Goal: Contribute content

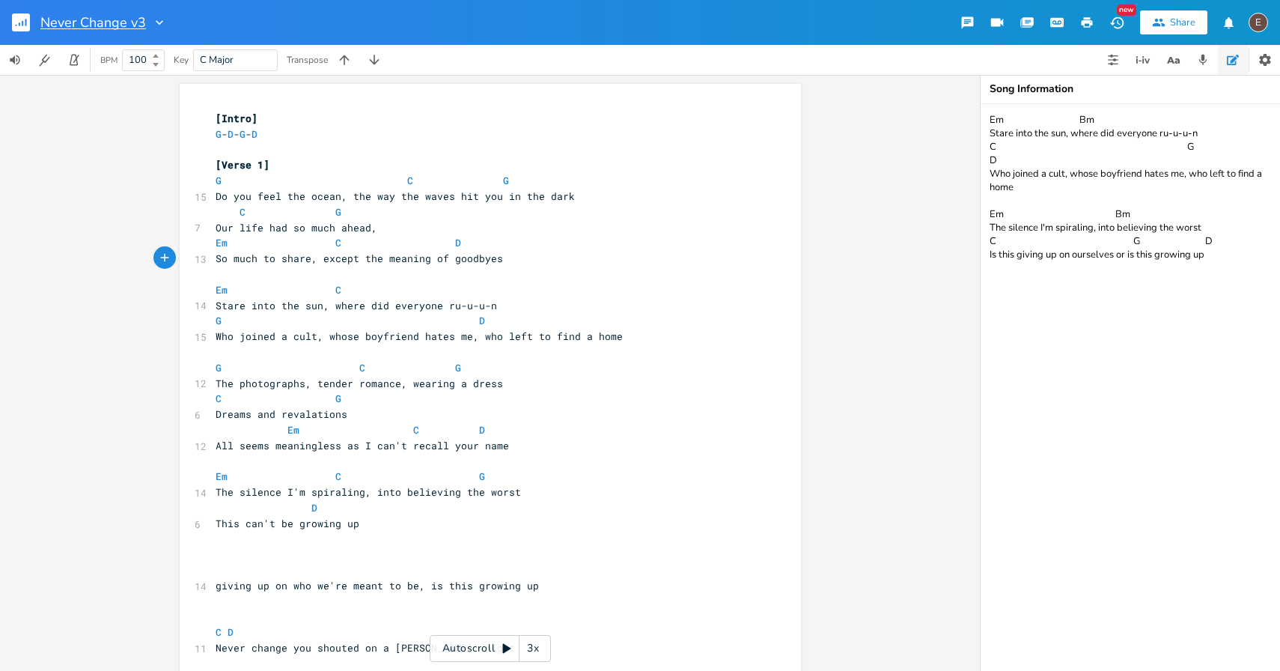
scroll to position [0, 82]
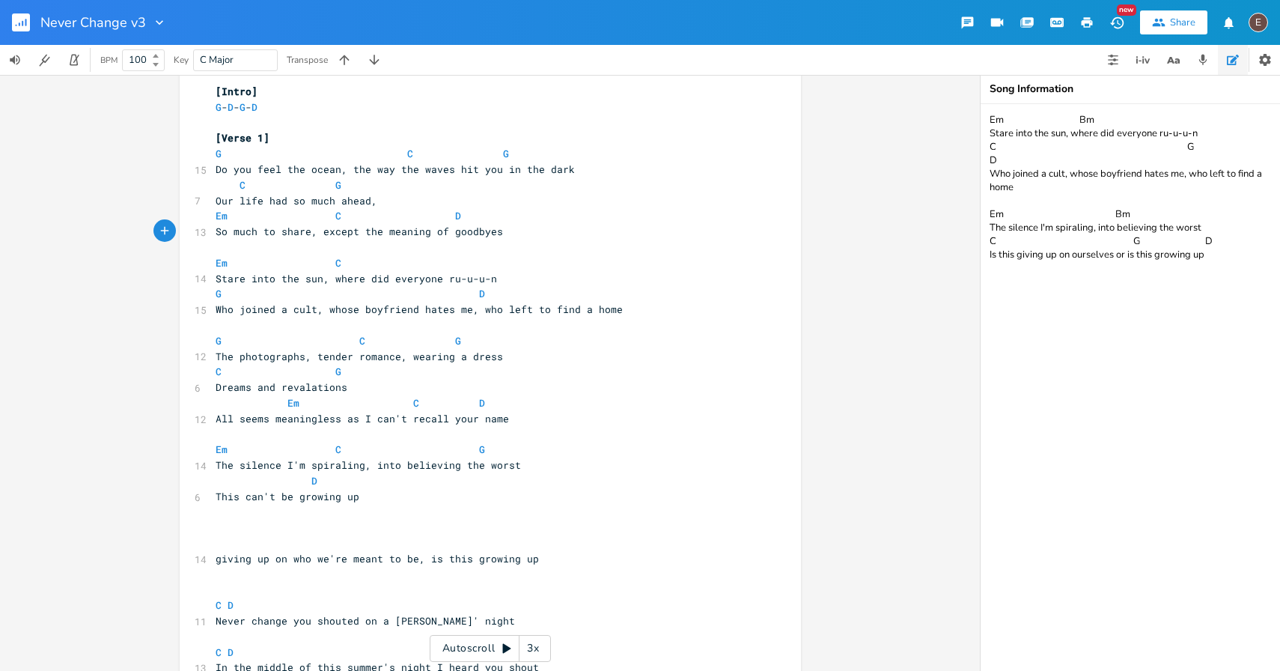
click at [14, 27] on rect "button" at bounding box center [21, 22] width 18 height 18
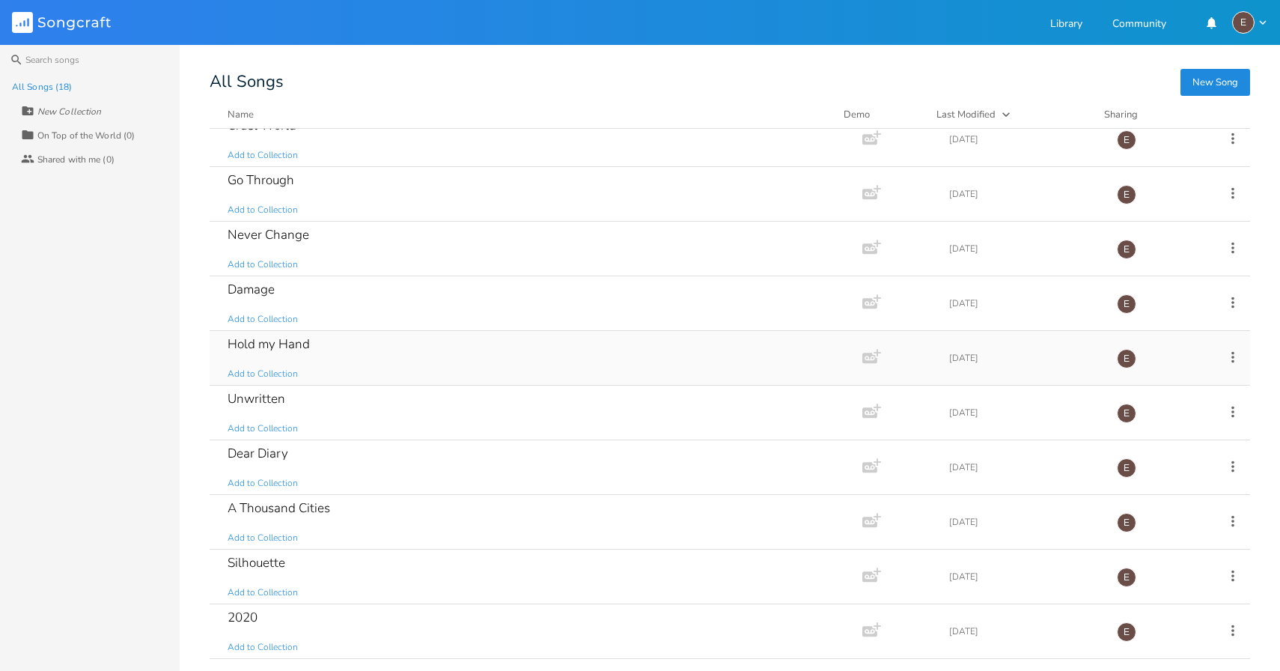
scroll to position [454, 0]
click at [436, 417] on div "Dear Diary Add to Collection" at bounding box center [533, 413] width 611 height 54
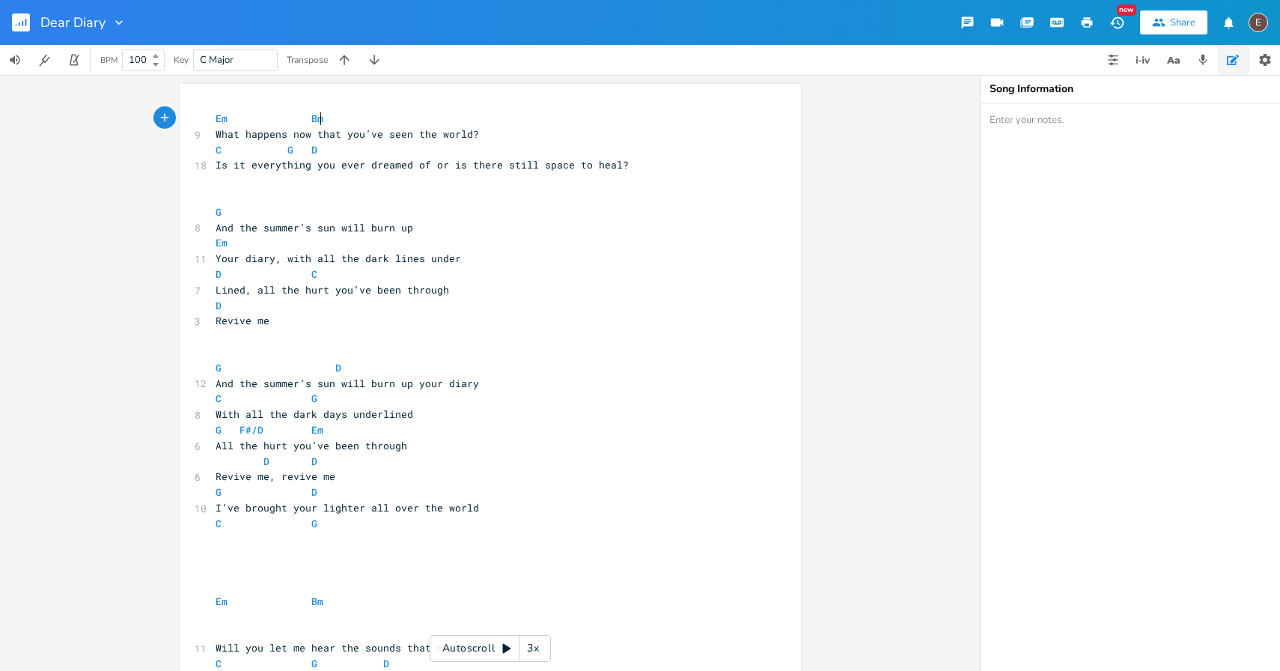
click at [213, 121] on pre "Em Bm" at bounding box center [483, 119] width 541 height 16
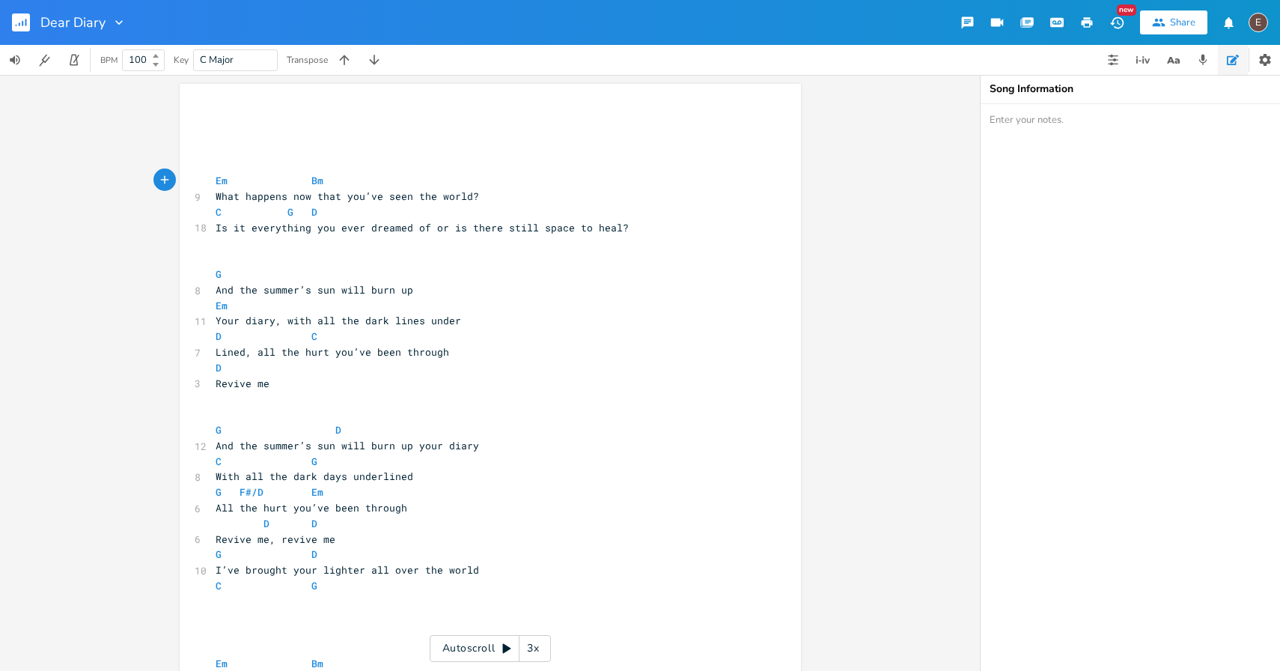
click at [246, 137] on pre "​" at bounding box center [483, 135] width 541 height 16
type textarea "We created this beaitul"
type textarea "t"
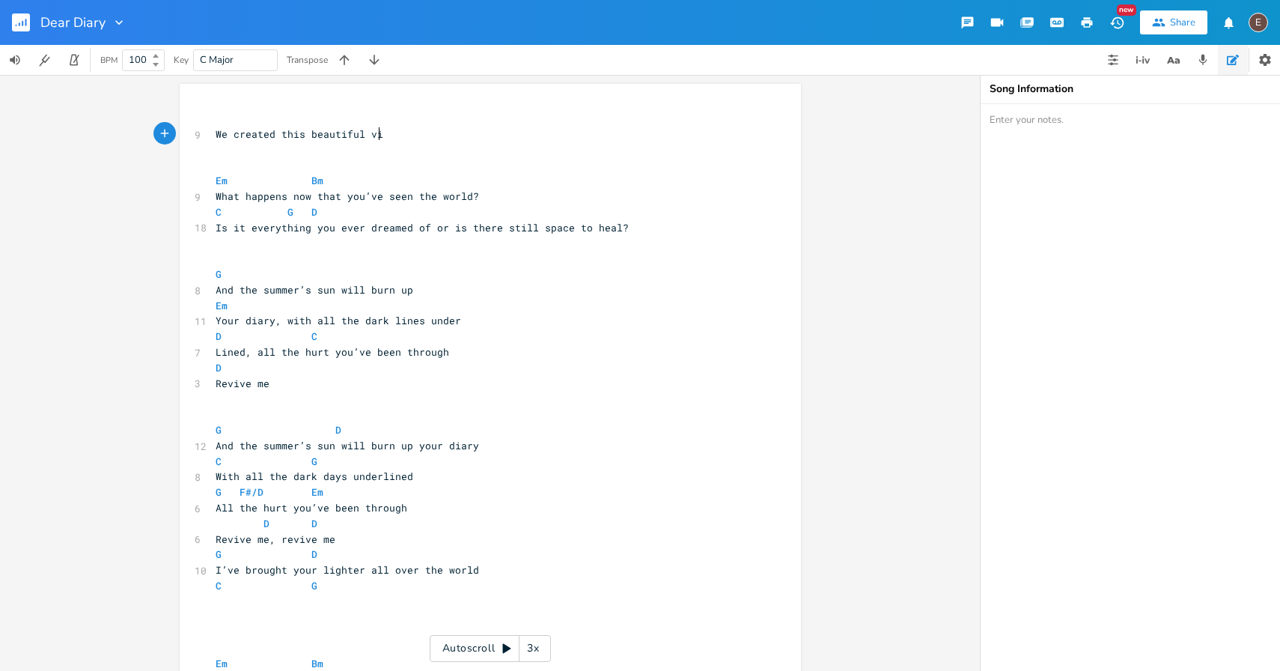
type textarea "utiful view"
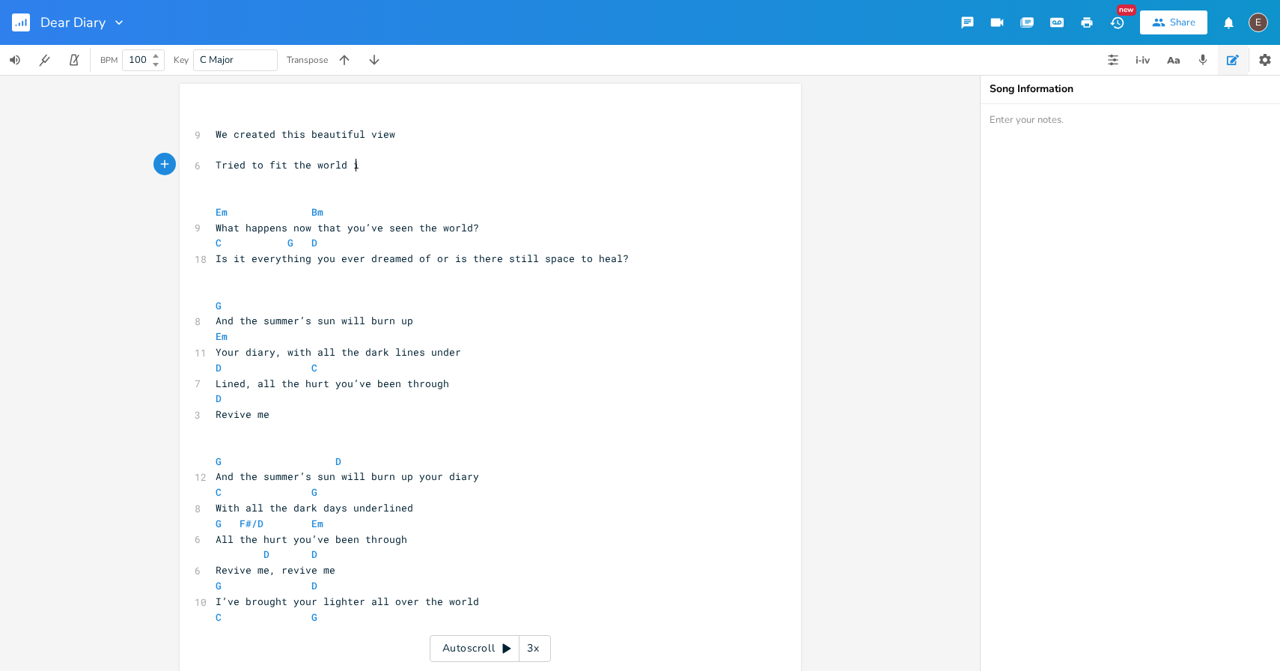
scroll to position [0, 103]
type textarea "Tried to fit the world in"
